Goal: Navigation & Orientation: Find specific page/section

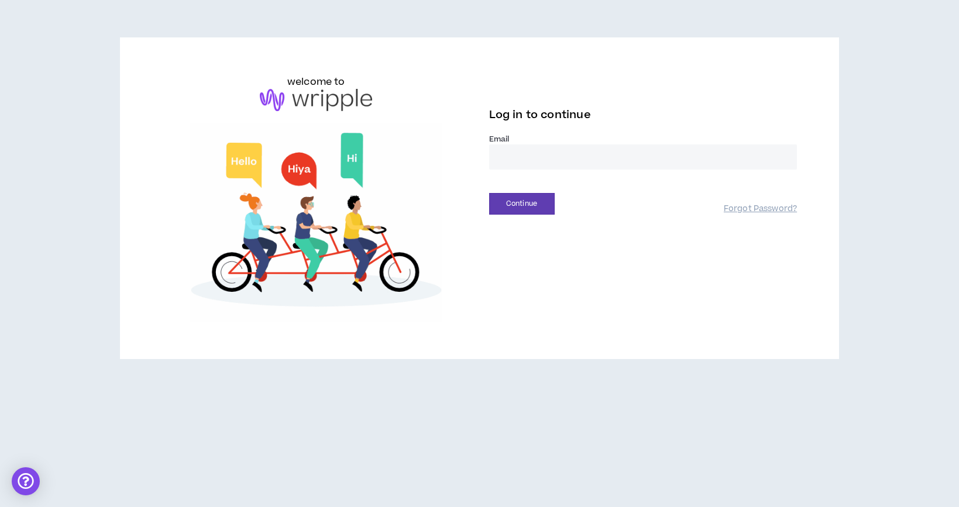
type input "**********"
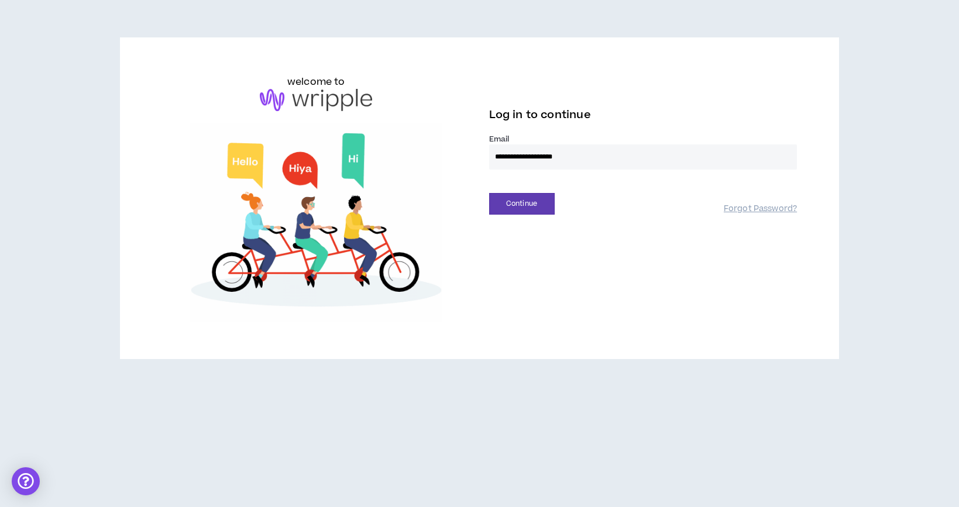
click at [521, 204] on button "Continue" at bounding box center [522, 204] width 66 height 22
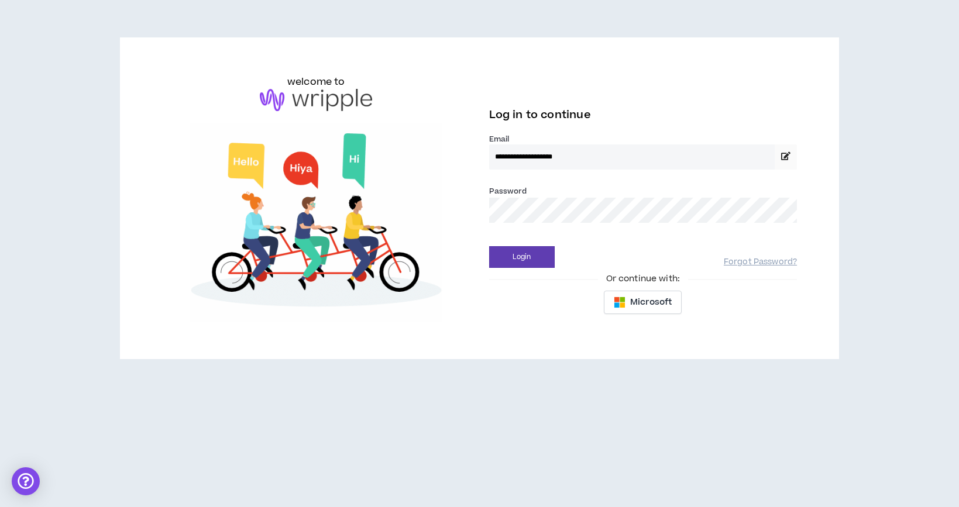
click at [735, 188] on div "Password *" at bounding box center [643, 204] width 308 height 38
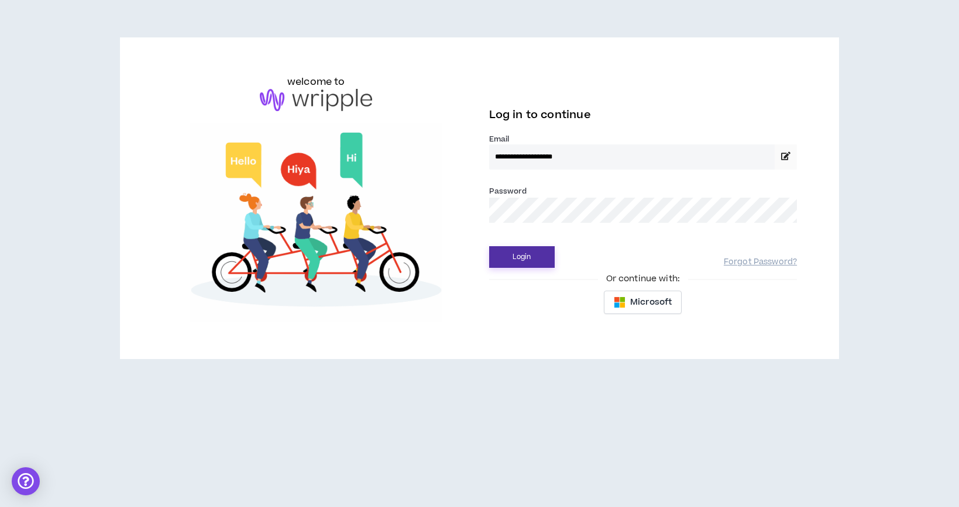
click at [539, 254] on button "Login" at bounding box center [522, 257] width 66 height 22
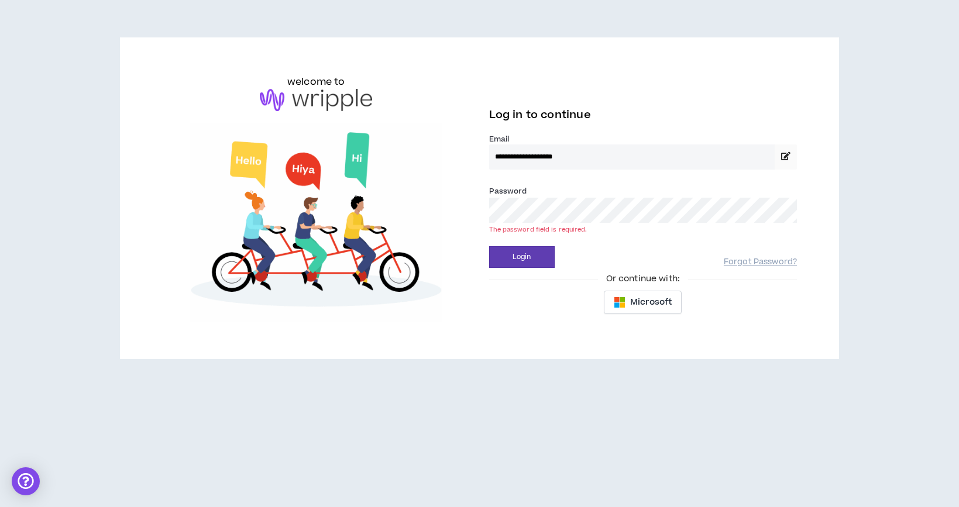
click at [521, 257] on button "Login" at bounding box center [522, 257] width 66 height 22
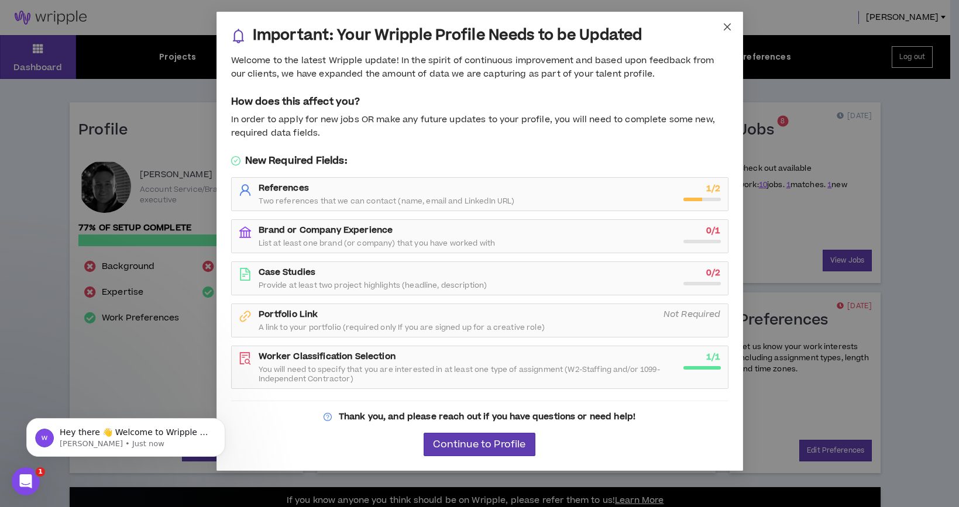
click at [727, 25] on icon "close" at bounding box center [727, 26] width 9 height 9
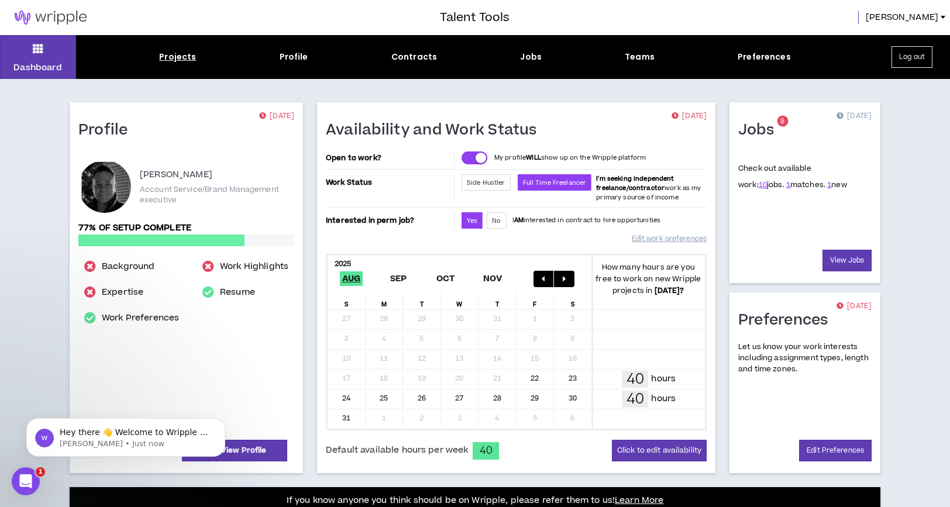
click at [168, 53] on div "Projects" at bounding box center [177, 57] width 37 height 12
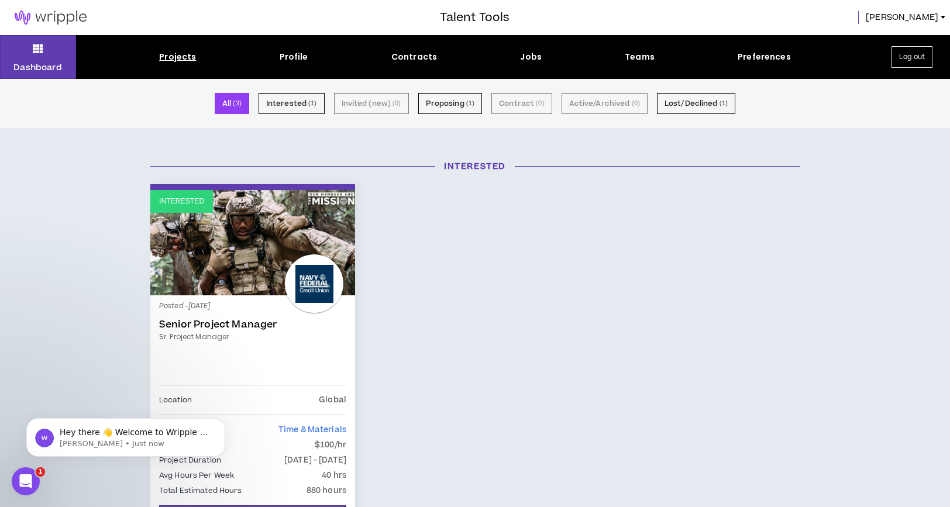
click at [167, 57] on div "Projects" at bounding box center [177, 57] width 37 height 12
click at [33, 49] on icon at bounding box center [38, 48] width 11 height 16
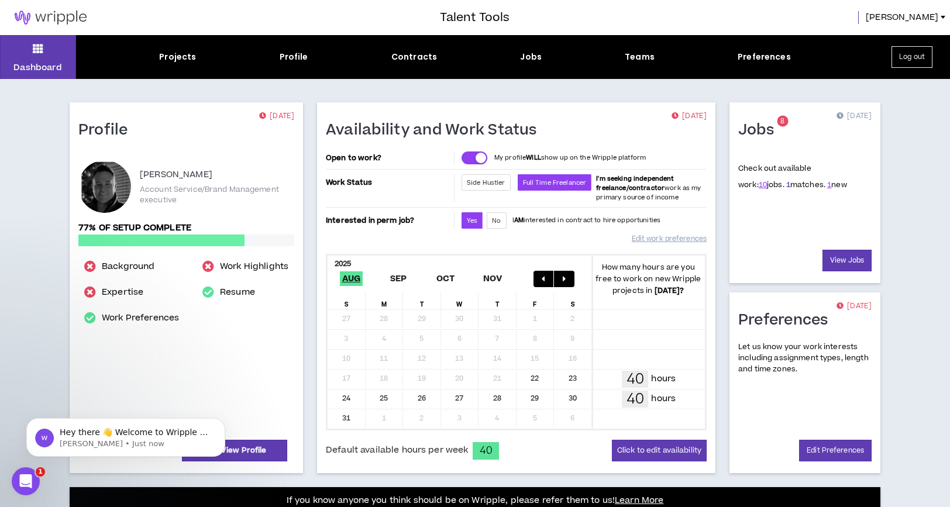
click at [787, 184] on link "1" at bounding box center [789, 185] width 4 height 11
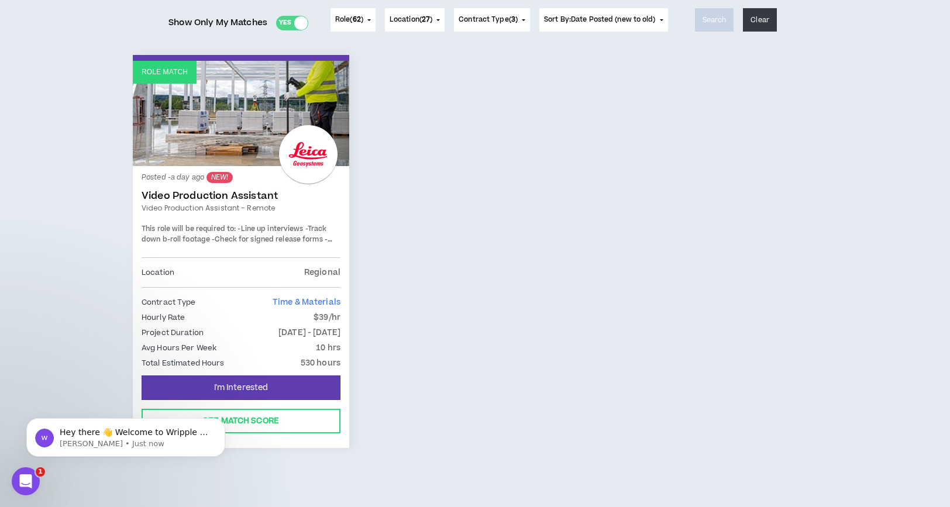
scroll to position [156, 0]
